Goal: Information Seeking & Learning: Learn about a topic

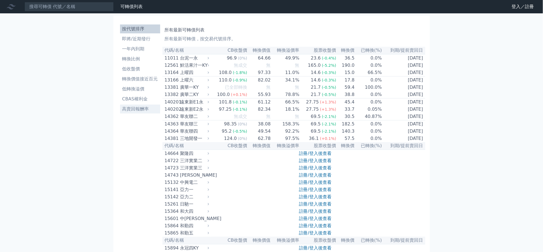
click at [145, 111] on li "高賣回報酬率" at bounding box center [140, 109] width 40 height 7
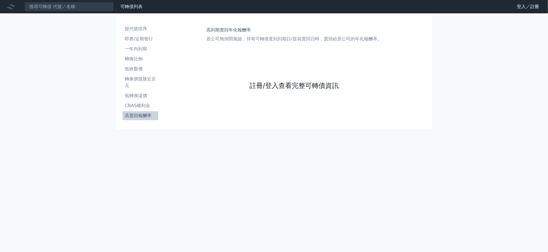
click at [287, 85] on link "註冊/登入查看完整可轉債資訊" at bounding box center [294, 85] width 89 height 9
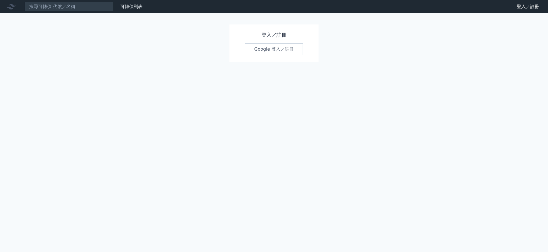
click at [282, 48] on link "Google 登入／註冊" at bounding box center [274, 49] width 58 height 12
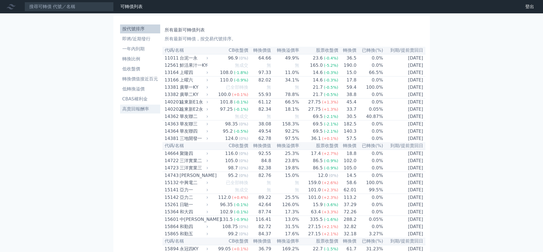
click at [138, 108] on li "高賣回報酬率" at bounding box center [140, 109] width 40 height 7
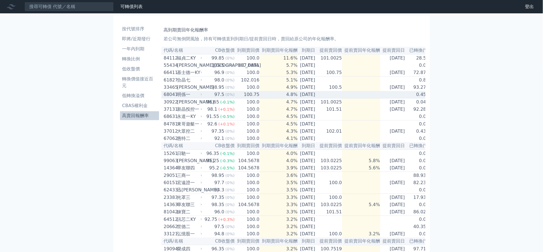
click at [189, 98] on div "明係一" at bounding box center [189, 94] width 24 height 7
